Goal: Find specific page/section: Find specific page/section

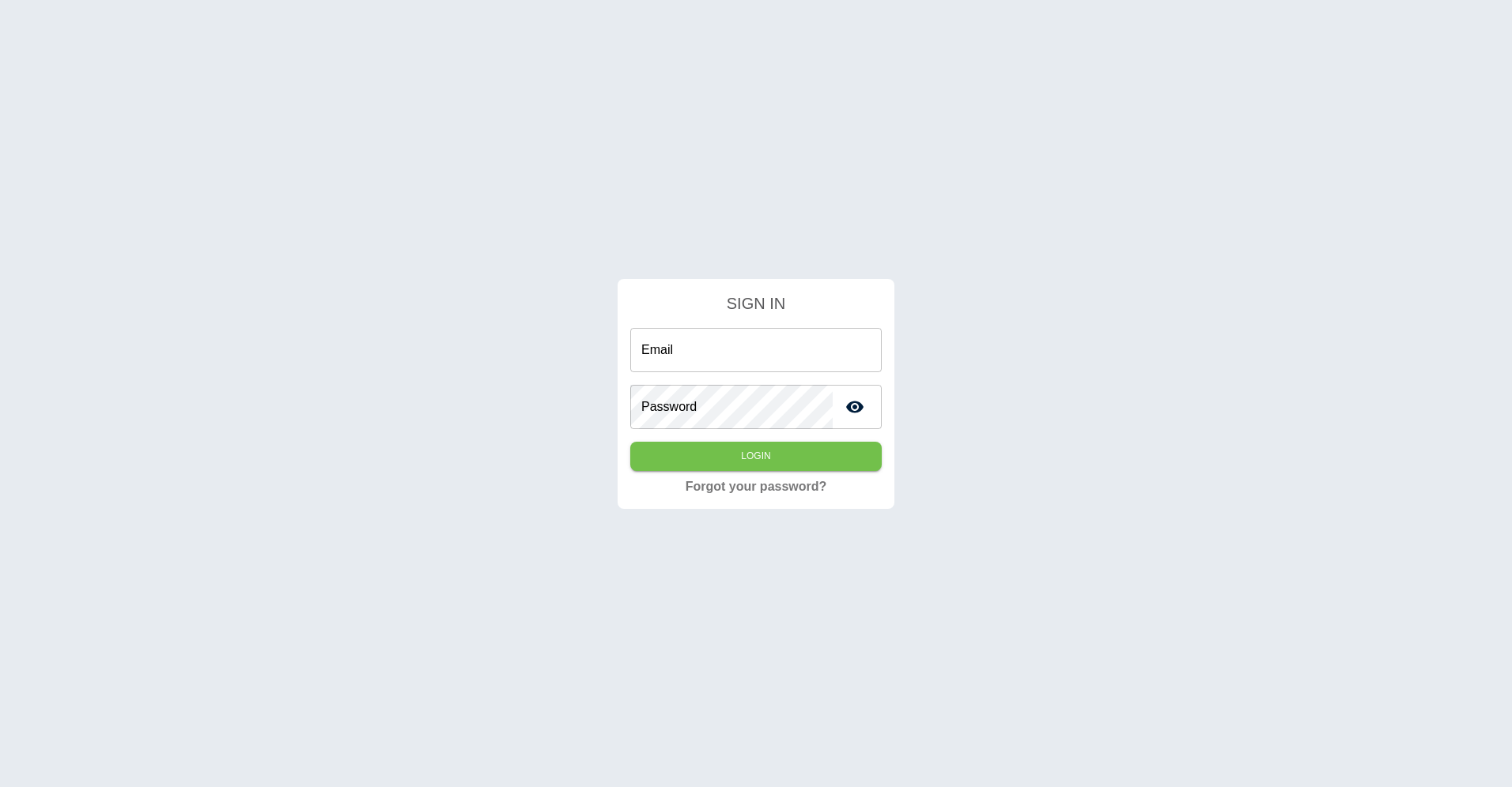
type input "**********"
click at [504, 392] on div "**********" at bounding box center [756, 394] width 1512 height 787
click at [693, 449] on button "Login" at bounding box center [756, 456] width 252 height 29
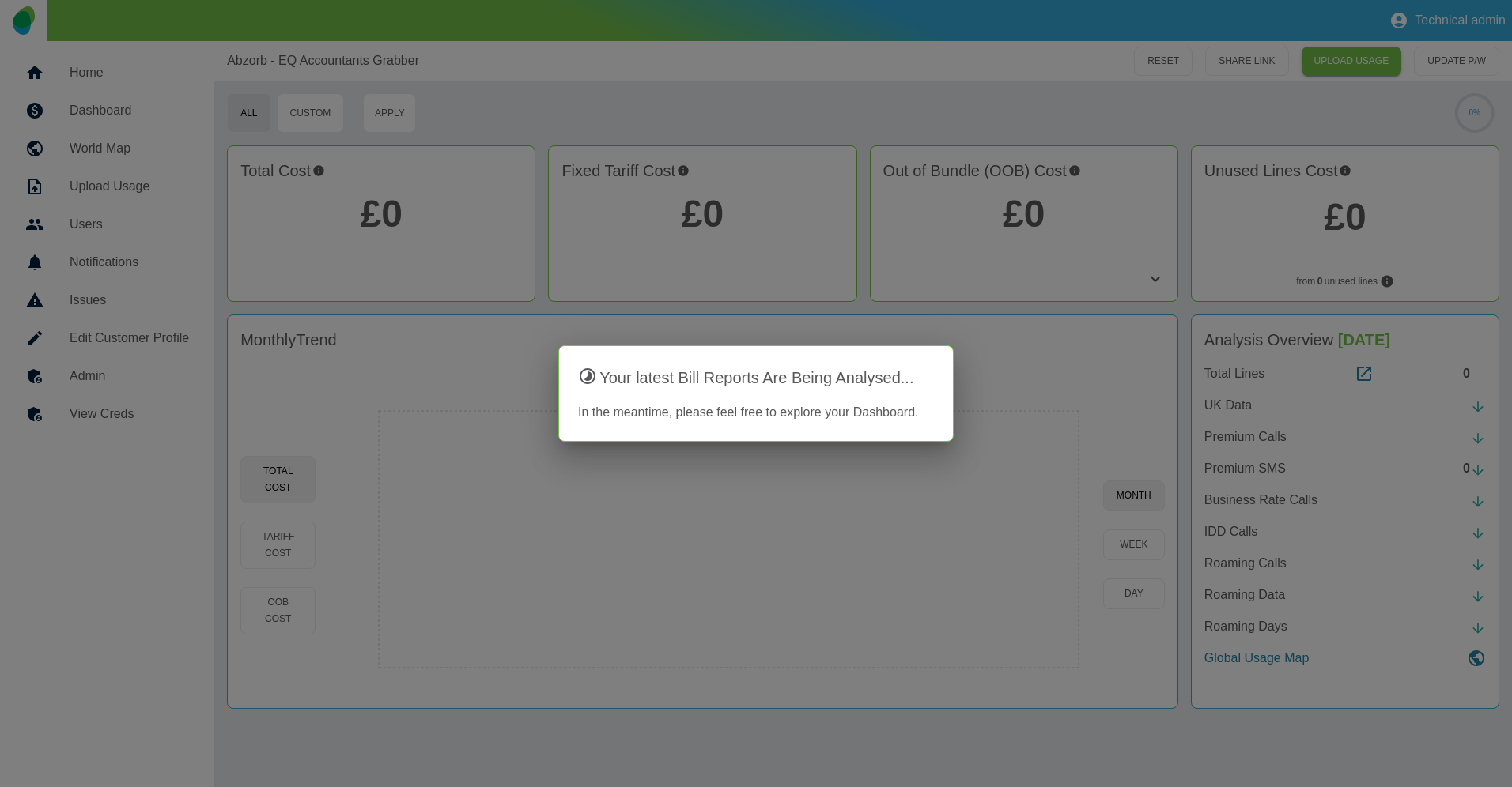
click at [828, 94] on div at bounding box center [756, 394] width 1512 height 787
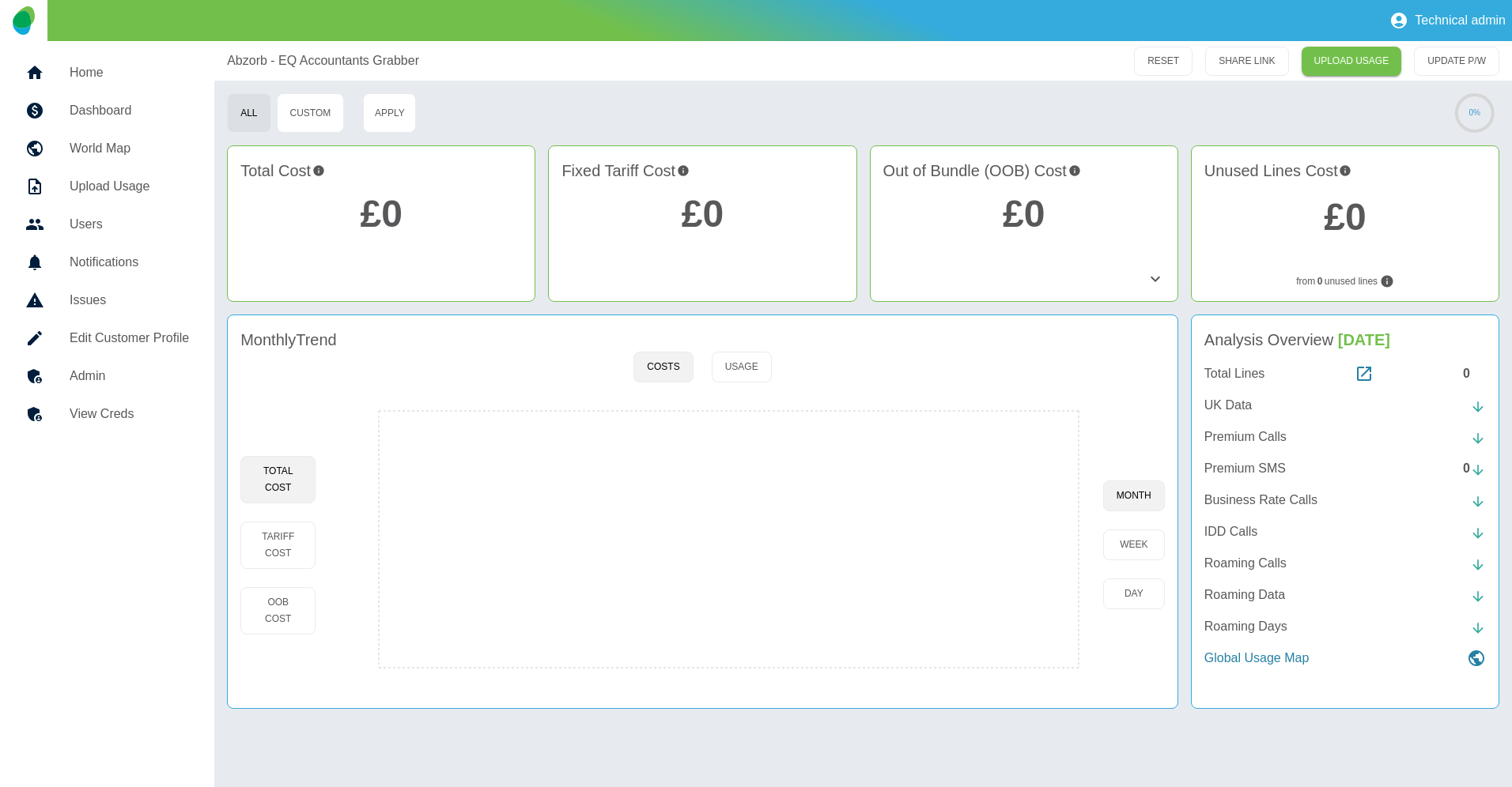
click at [110, 374] on h5 "Admin" at bounding box center [129, 376] width 120 height 19
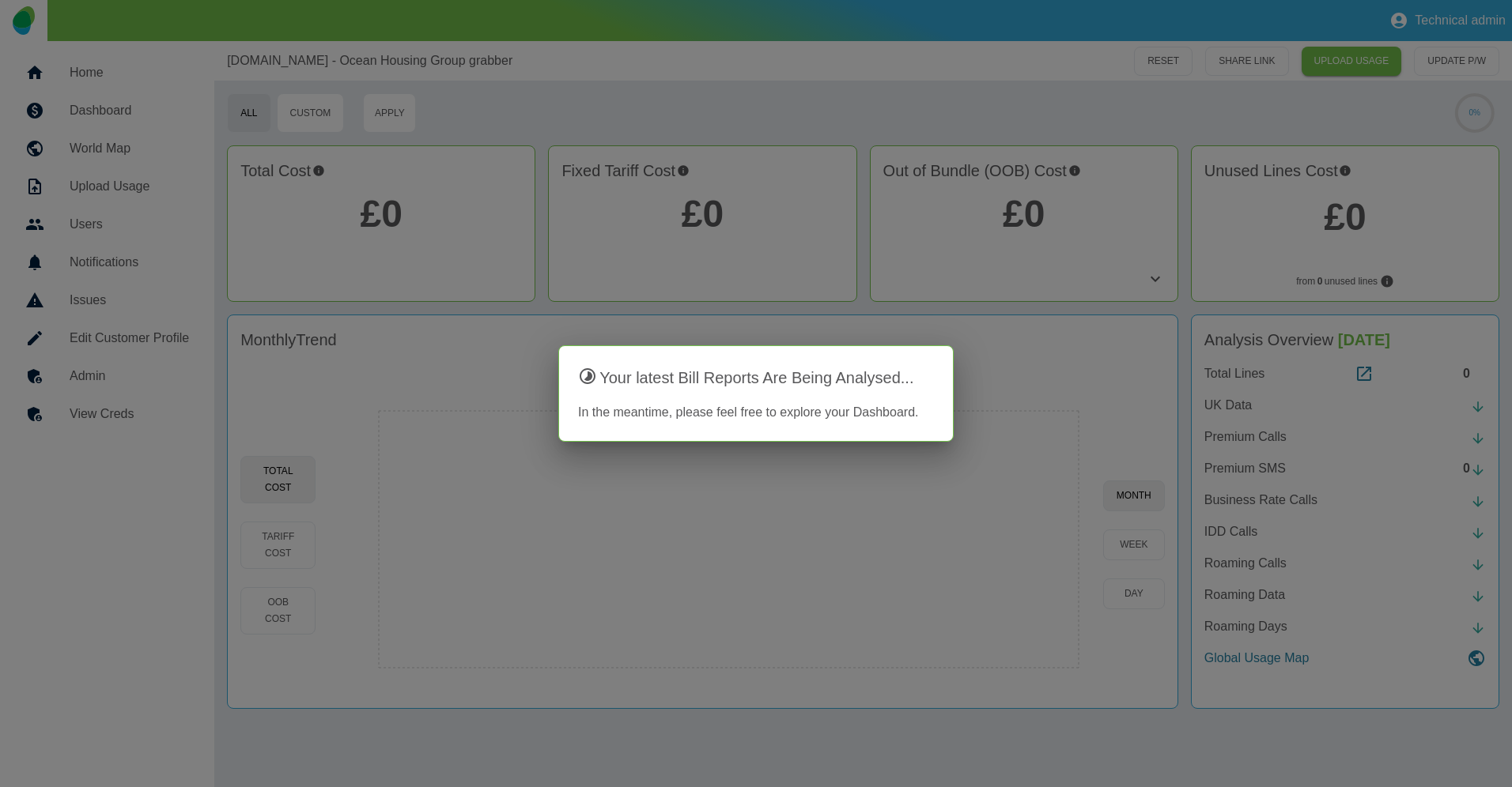
click at [135, 374] on div at bounding box center [756, 394] width 1512 height 787
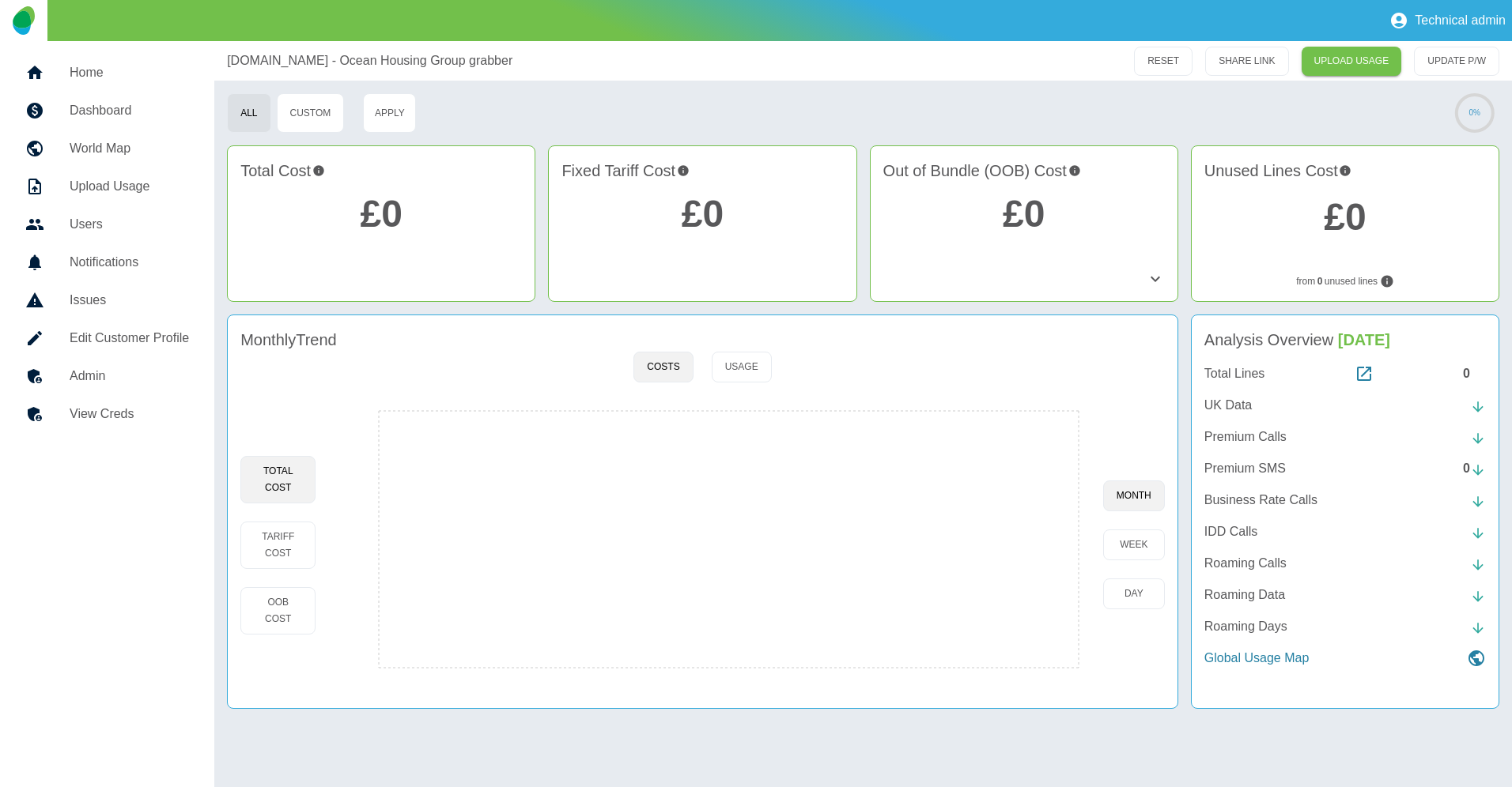
click at [109, 378] on h5 "Admin" at bounding box center [129, 376] width 120 height 19
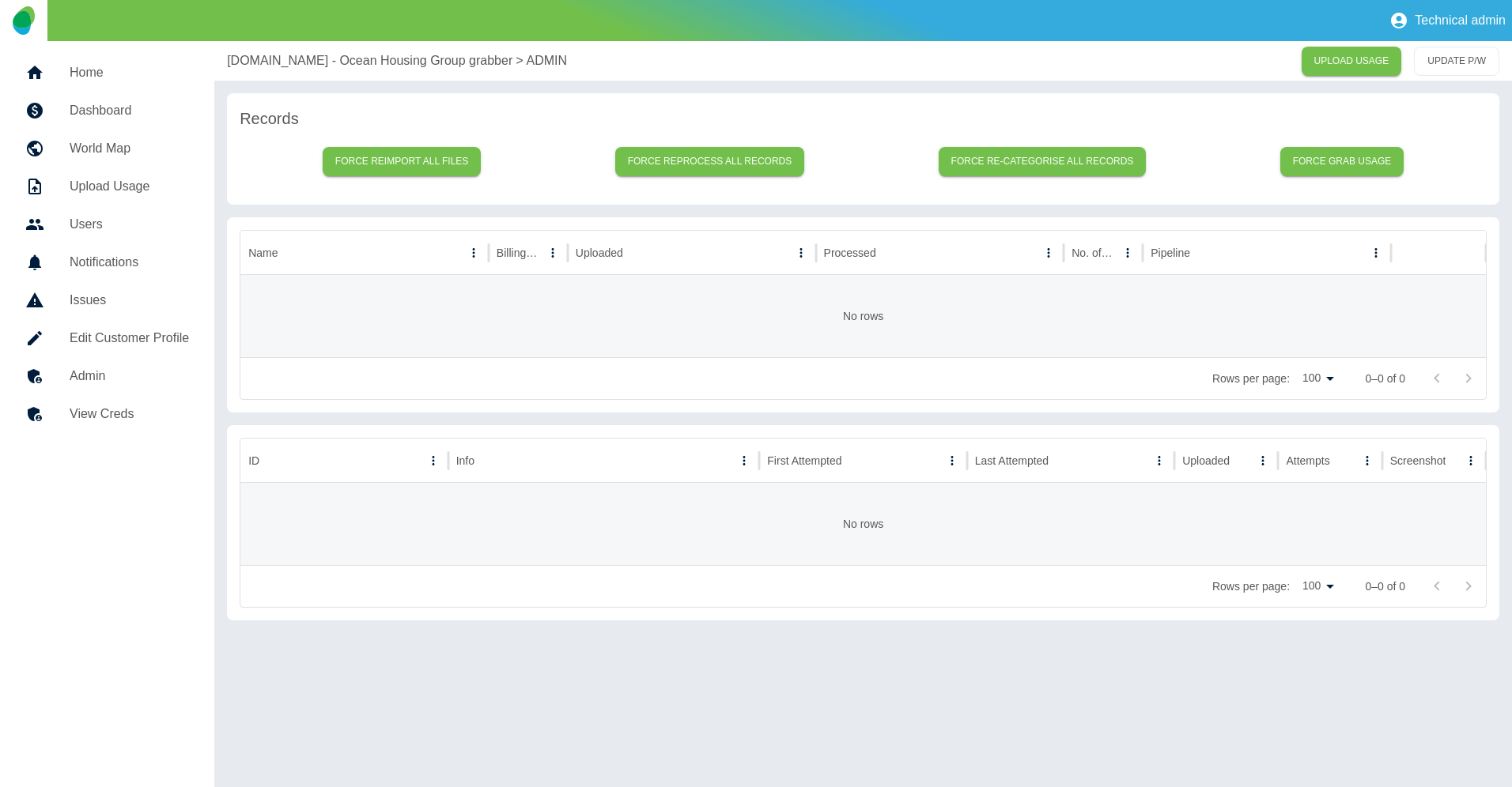
click at [109, 373] on h5 "Admin" at bounding box center [129, 376] width 120 height 19
click at [1318, 165] on button "Force grab usage" at bounding box center [1342, 162] width 124 height 29
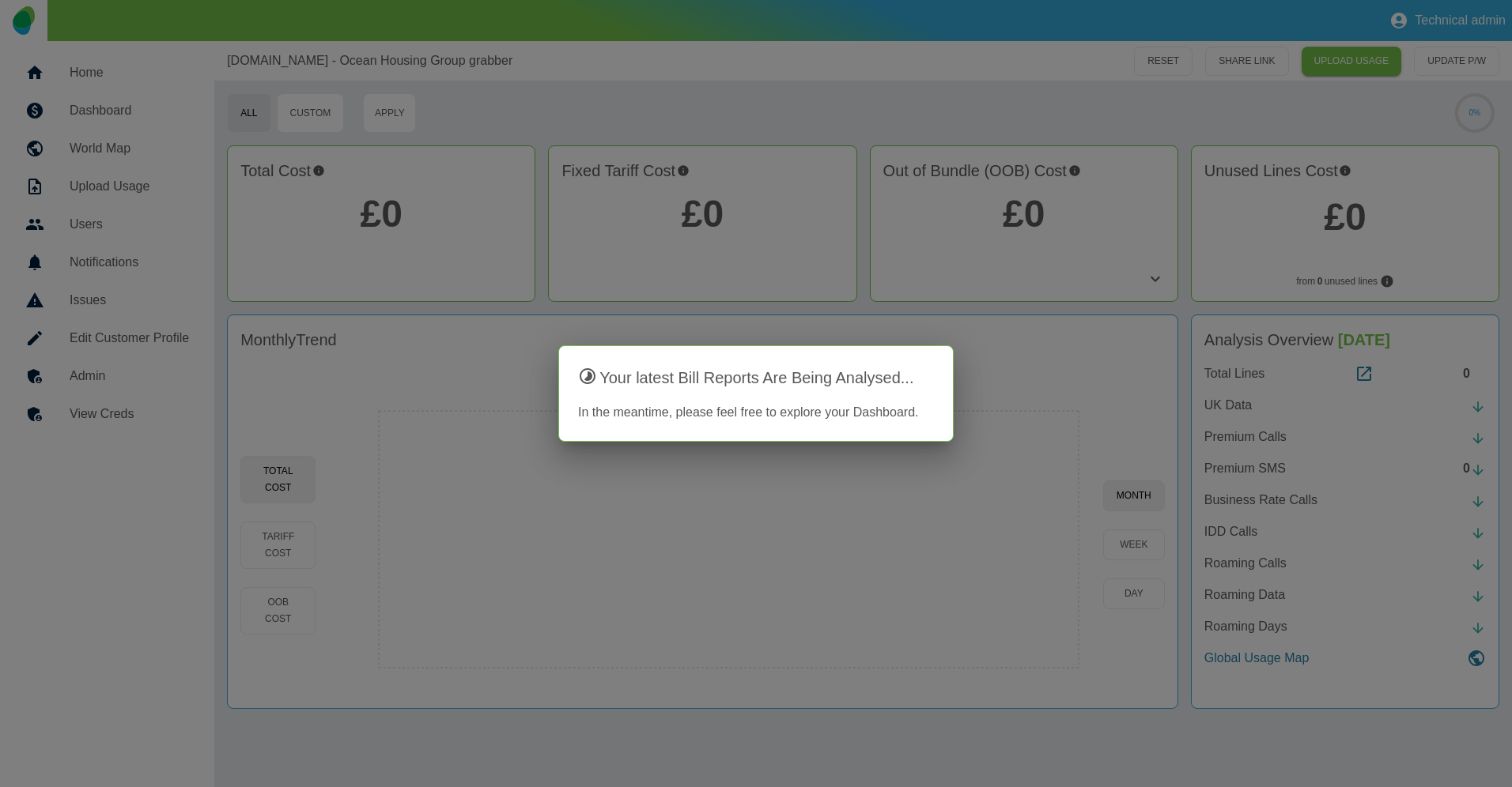
click at [646, 65] on div at bounding box center [756, 394] width 1512 height 787
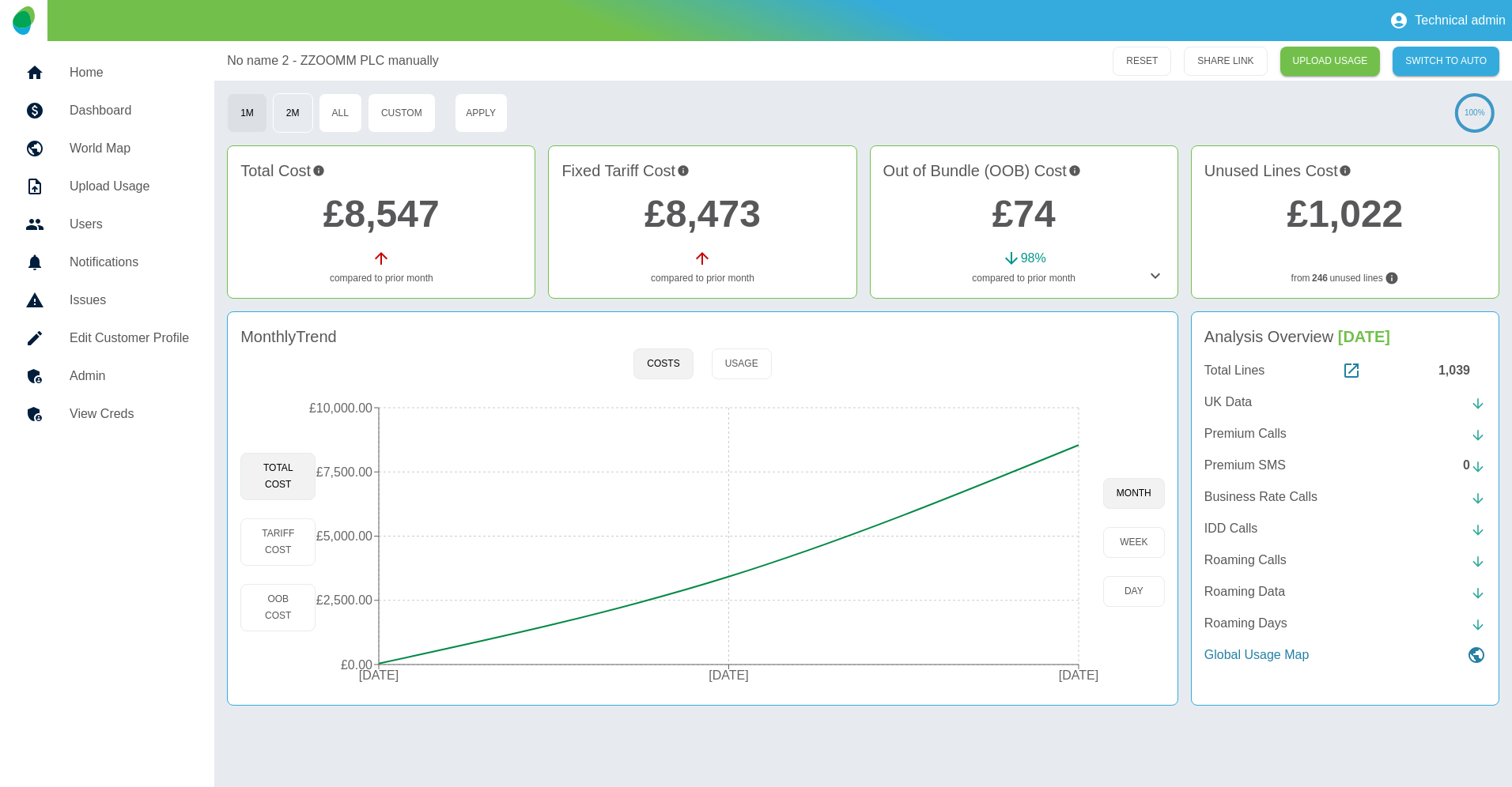
click at [299, 112] on button "2M" at bounding box center [293, 113] width 41 height 40
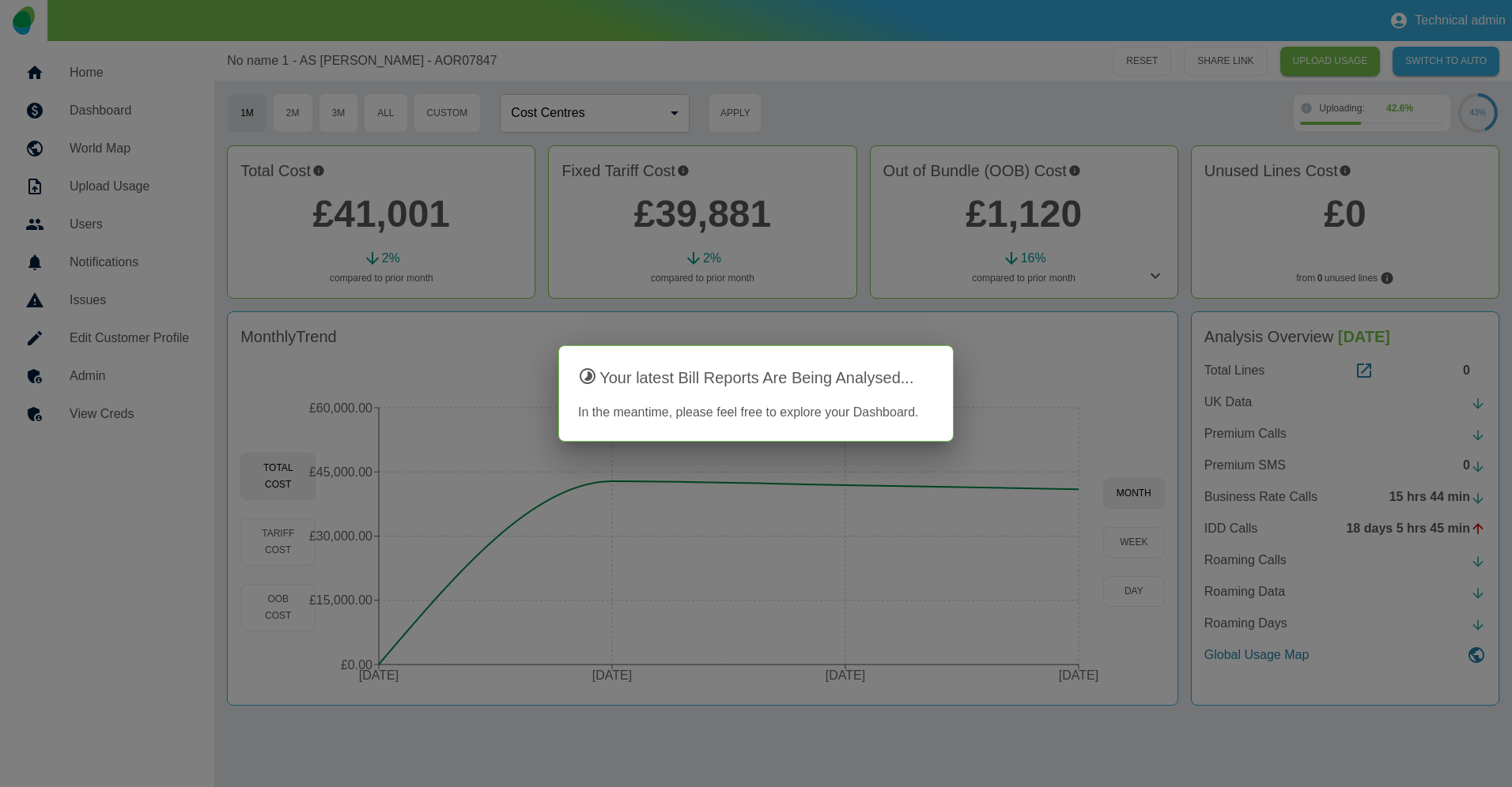
click at [830, 329] on div at bounding box center [756, 394] width 1512 height 787
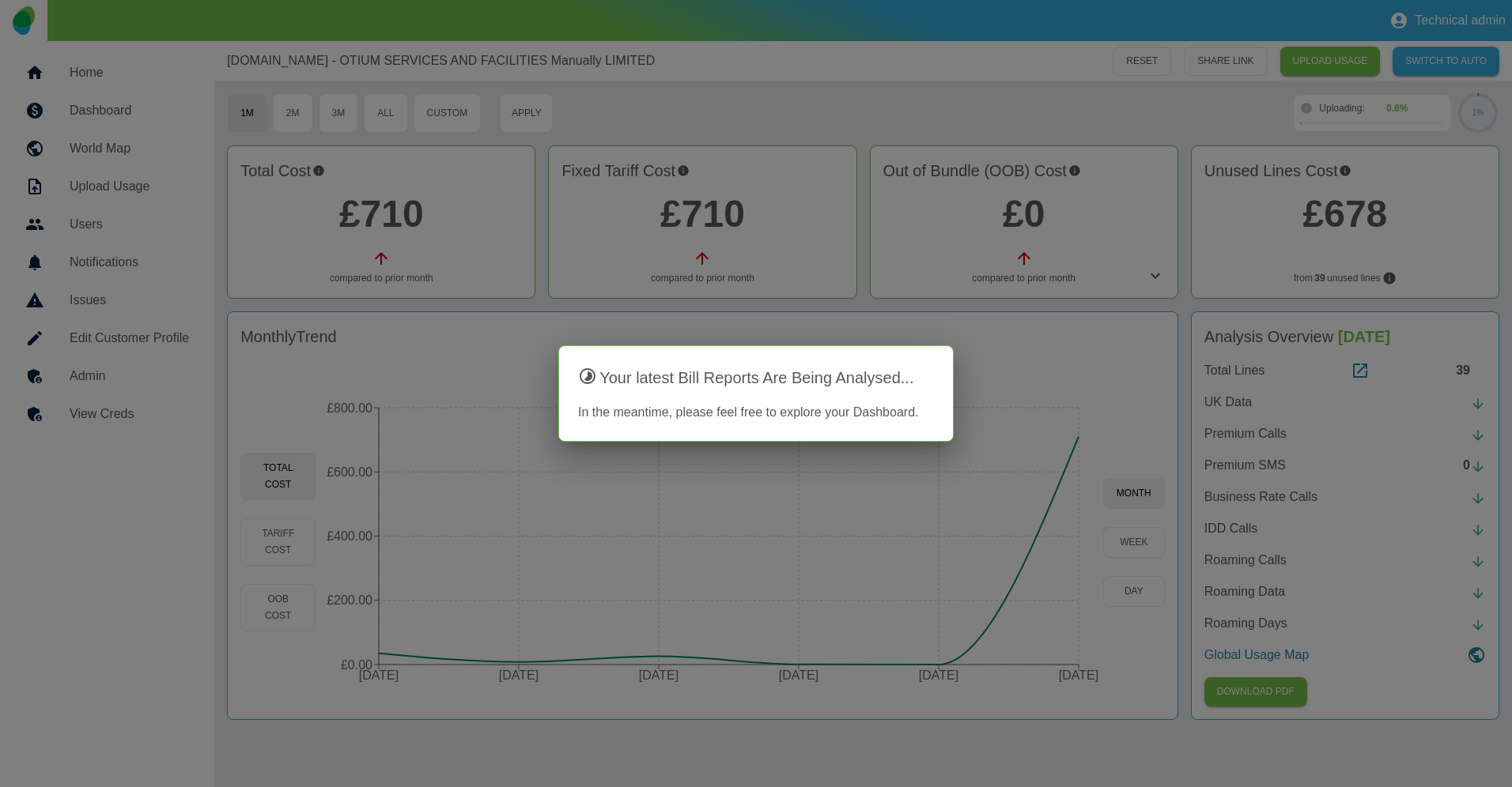
click at [838, 280] on div at bounding box center [756, 394] width 1512 height 787
